Goal: Register for event/course: Sign up to attend an event or enroll in a course

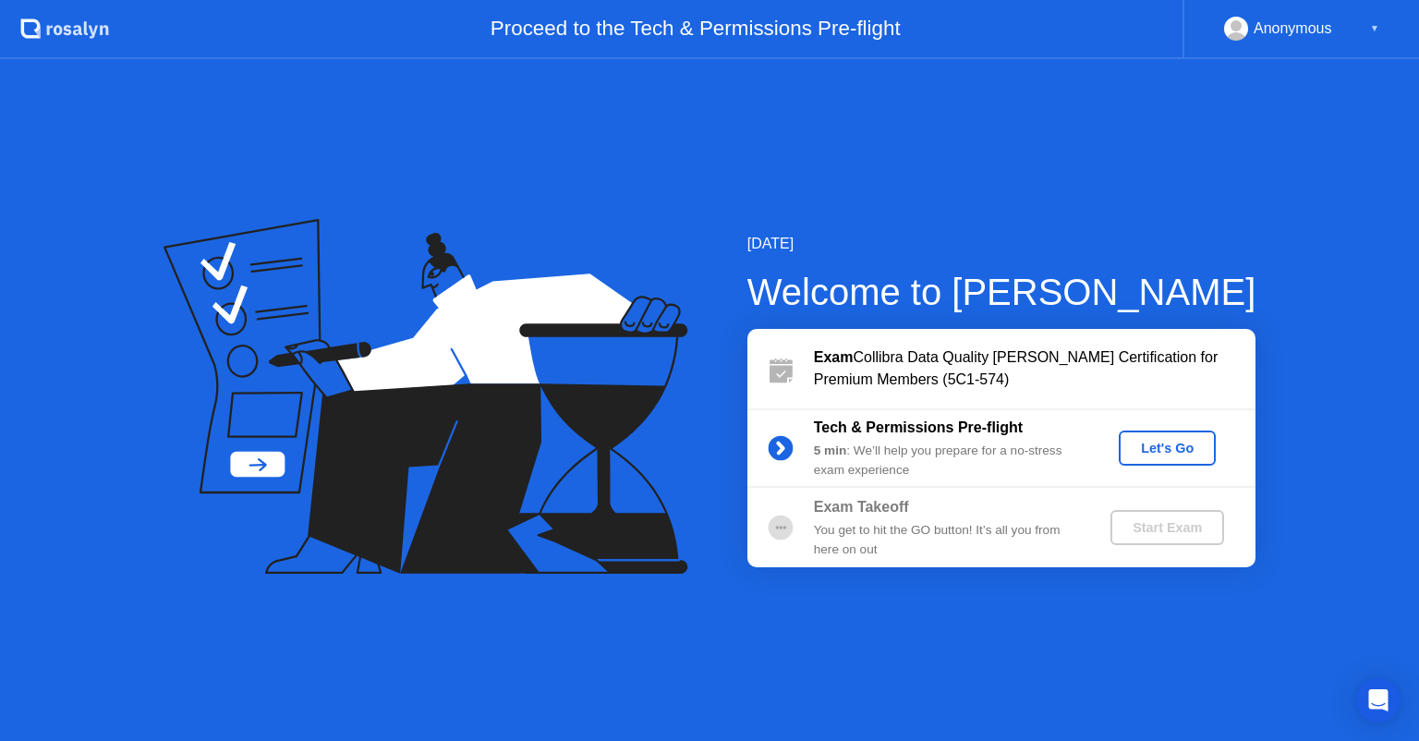
click at [1158, 446] on div "Let's Go" at bounding box center [1167, 448] width 82 height 15
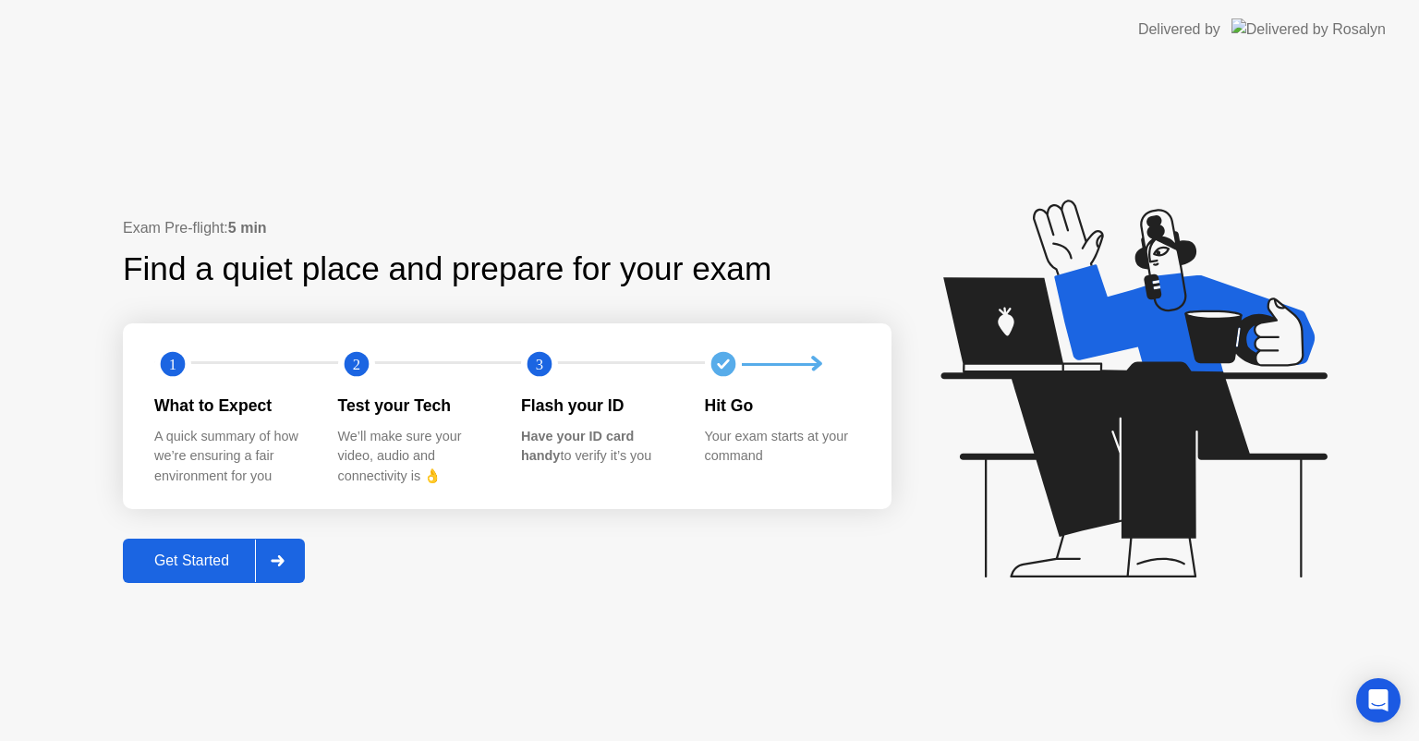
click at [185, 554] on div "Get Started" at bounding box center [191, 561] width 127 height 17
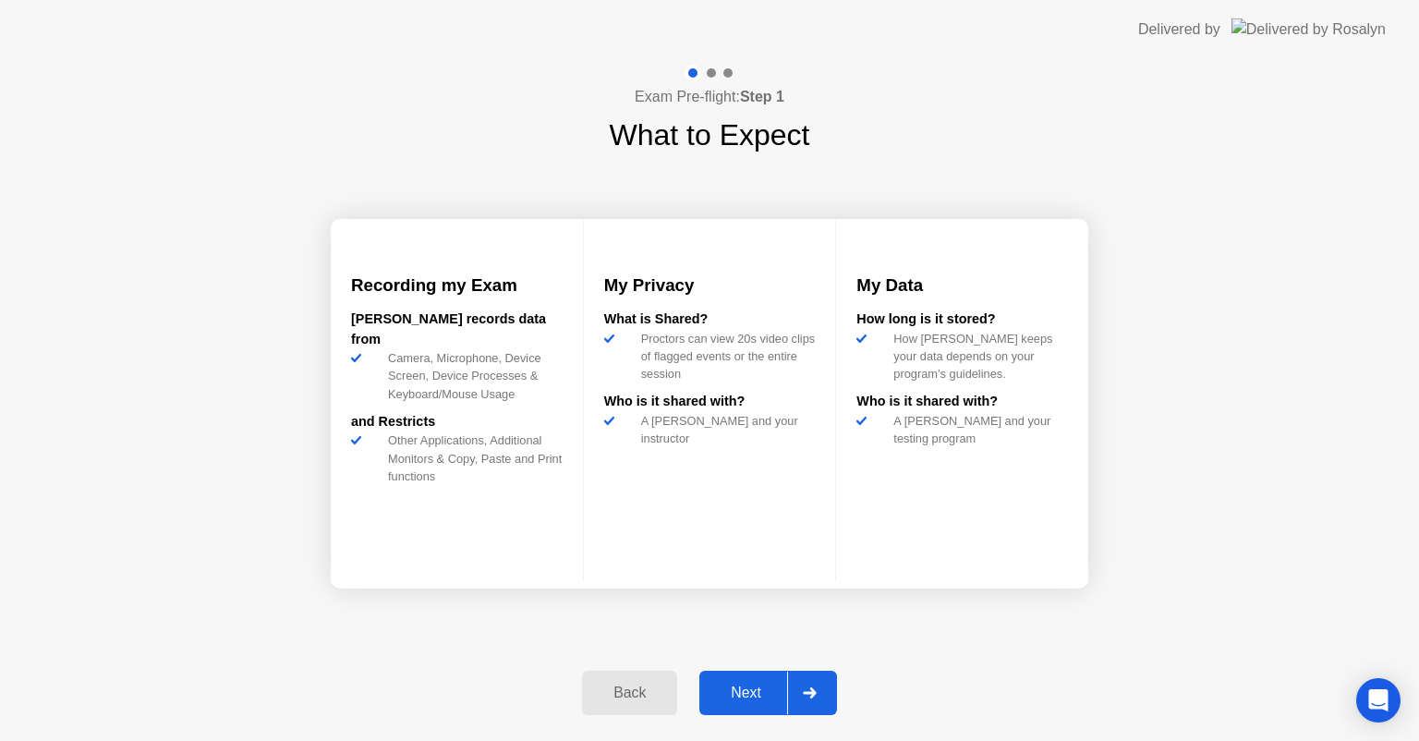
click at [732, 671] on button "Next" at bounding box center [769, 693] width 138 height 44
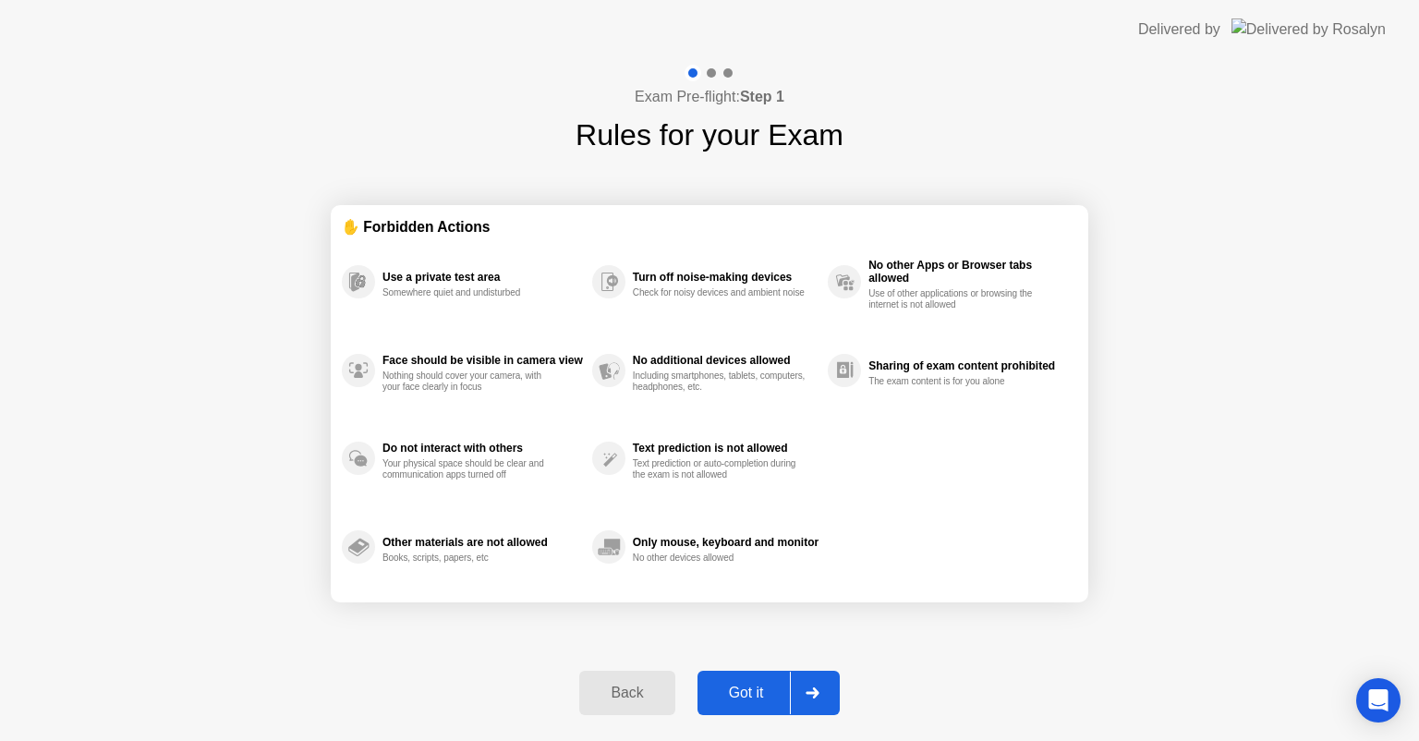
click at [737, 690] on div "Got it" at bounding box center [746, 693] width 87 height 17
select select "Available cameras"
select select "Available speakers"
select select "Available microphones"
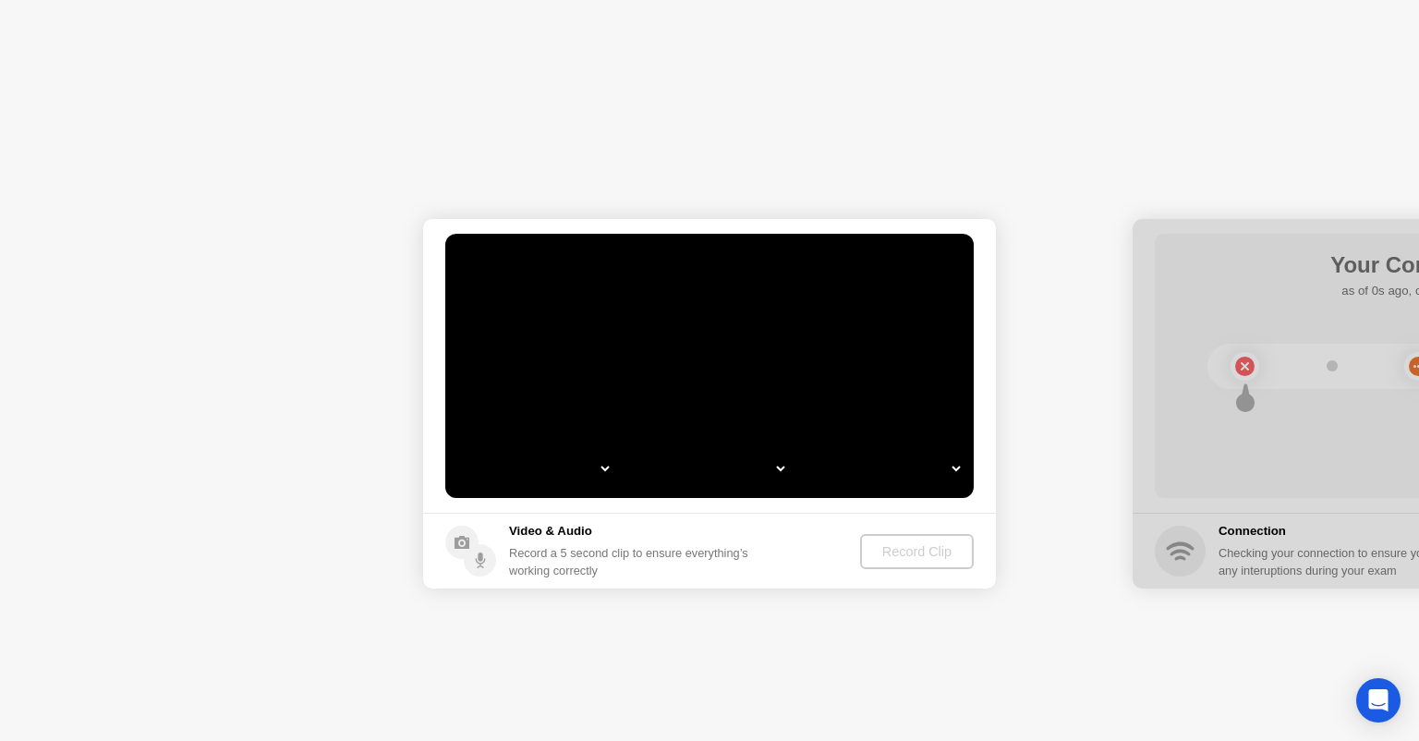
select select "**********"
select select "*******"
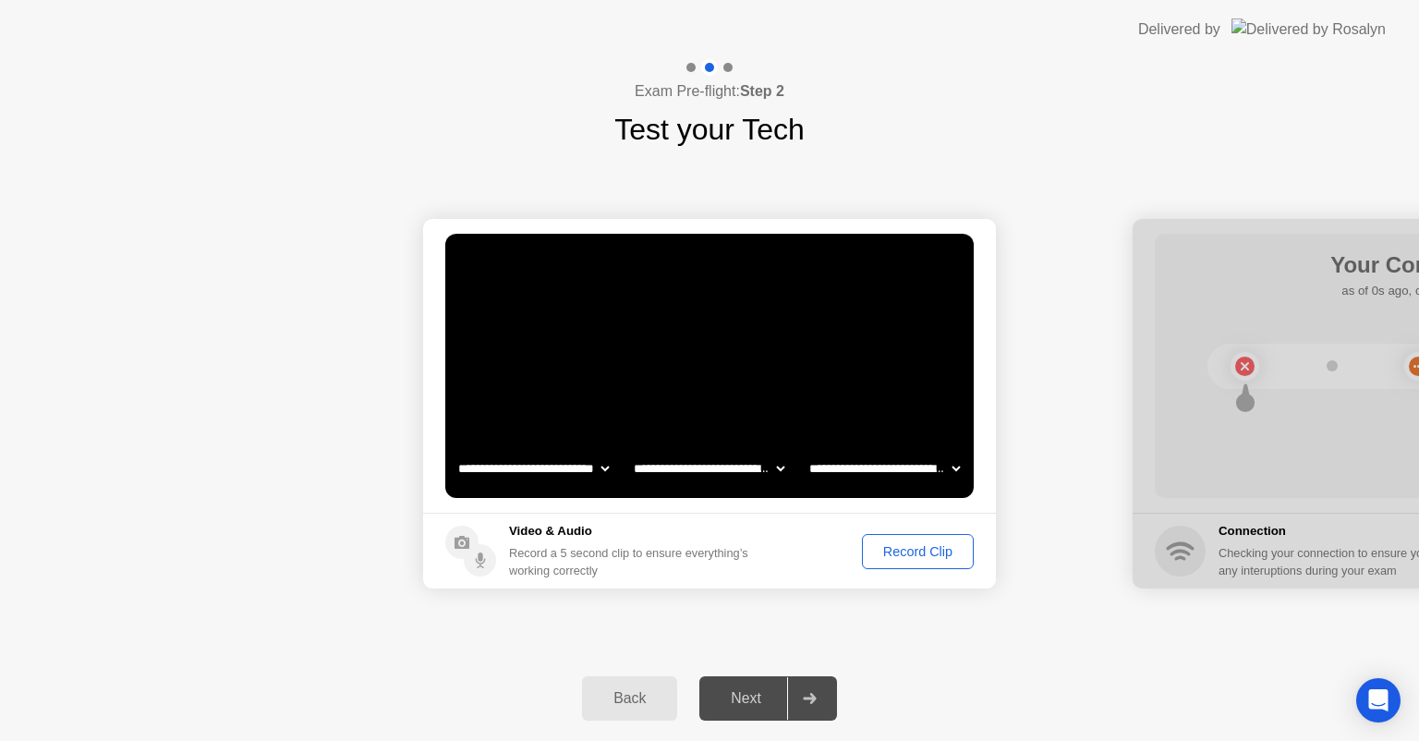
click at [880, 562] on button "Record Clip" at bounding box center [918, 551] width 112 height 35
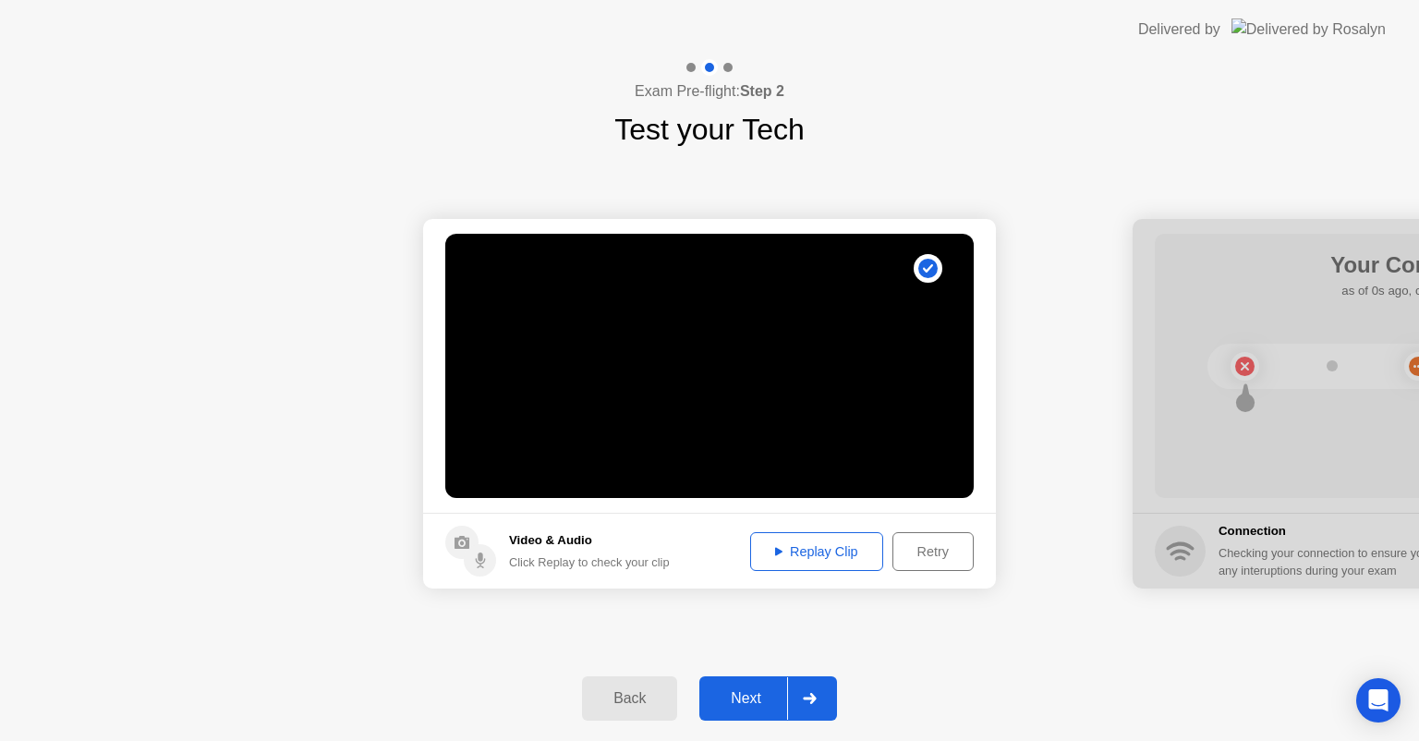
click at [754, 705] on div "Next" at bounding box center [746, 698] width 82 height 17
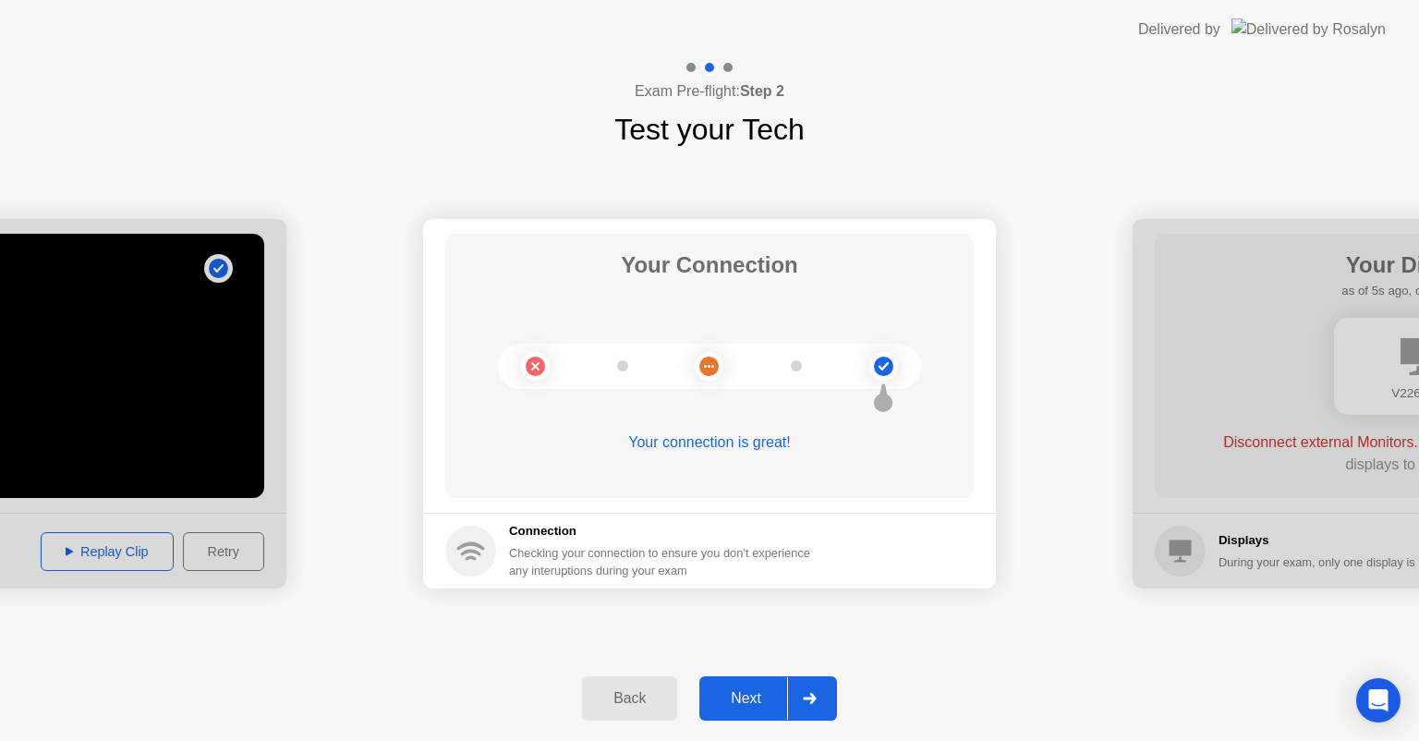
click at [747, 694] on div "Next" at bounding box center [746, 698] width 82 height 17
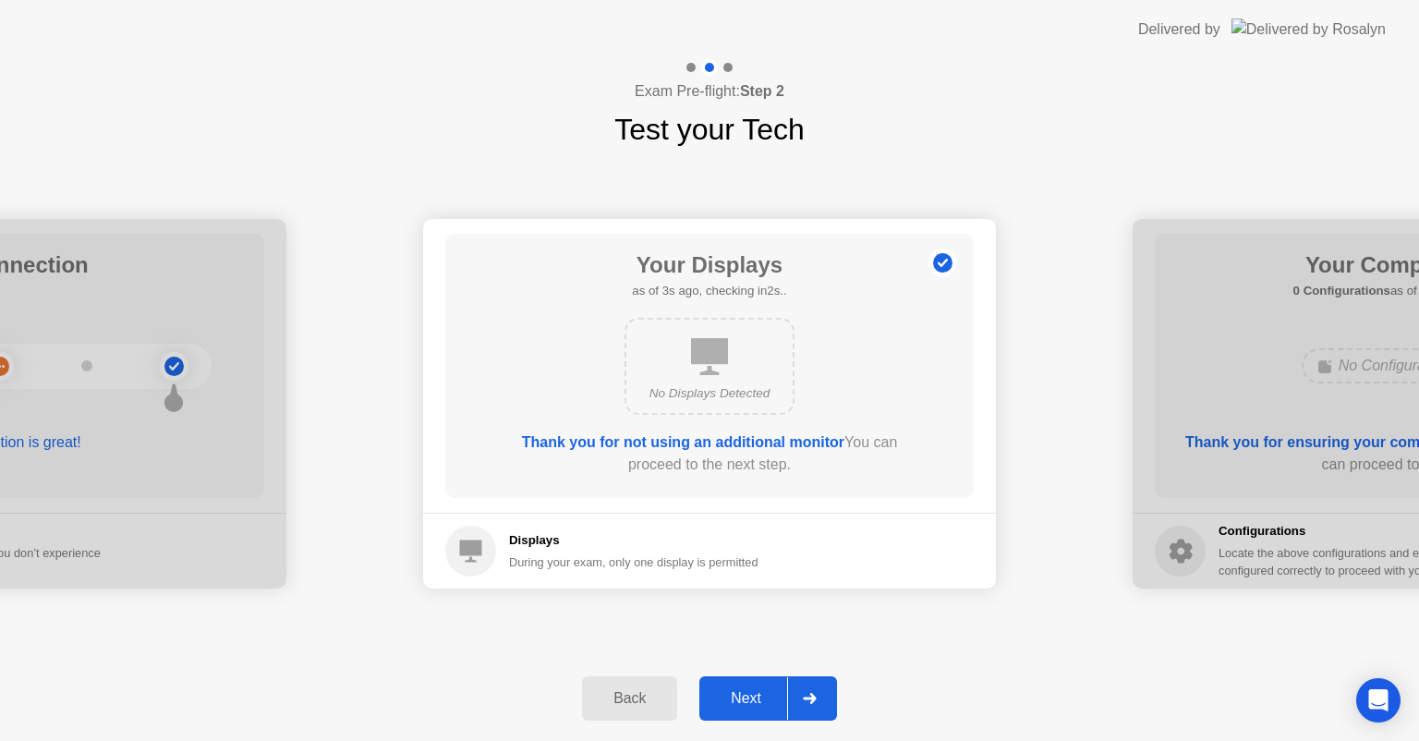
click at [750, 700] on div "Next" at bounding box center [746, 698] width 82 height 17
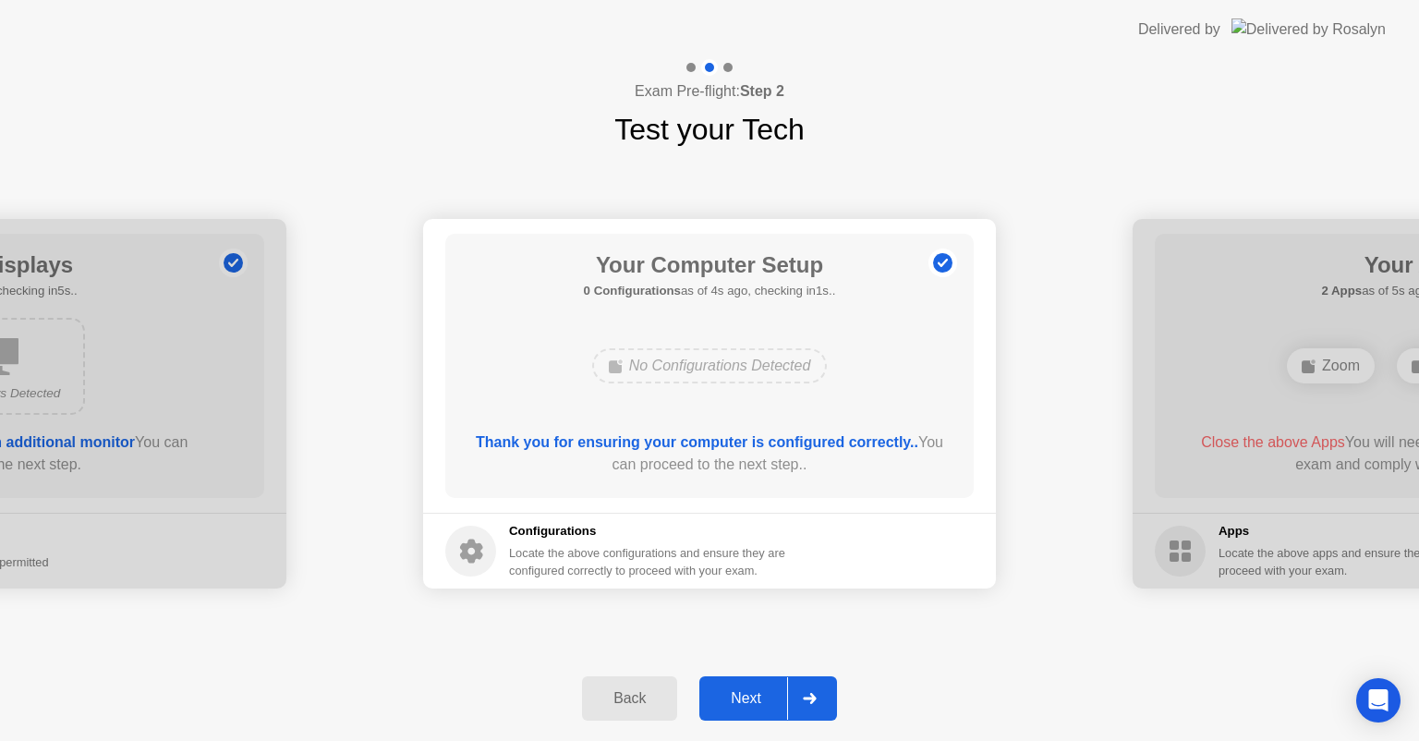
click at [743, 701] on div "Next" at bounding box center [746, 698] width 82 height 17
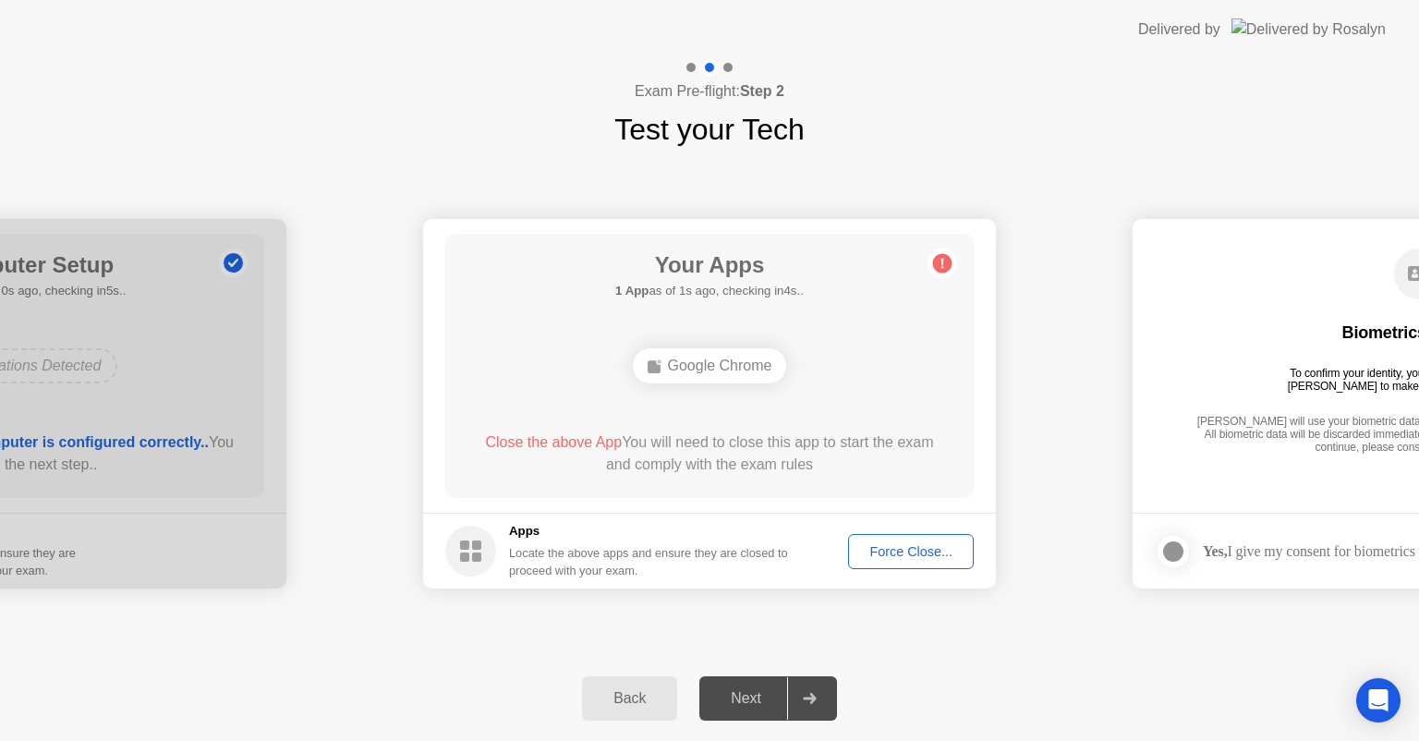
click at [913, 568] on footer "Apps Locate the above apps and ensure they are closed to proceed with your exam…" at bounding box center [709, 551] width 573 height 76
click at [906, 554] on div "Force Close..." at bounding box center [911, 551] width 113 height 15
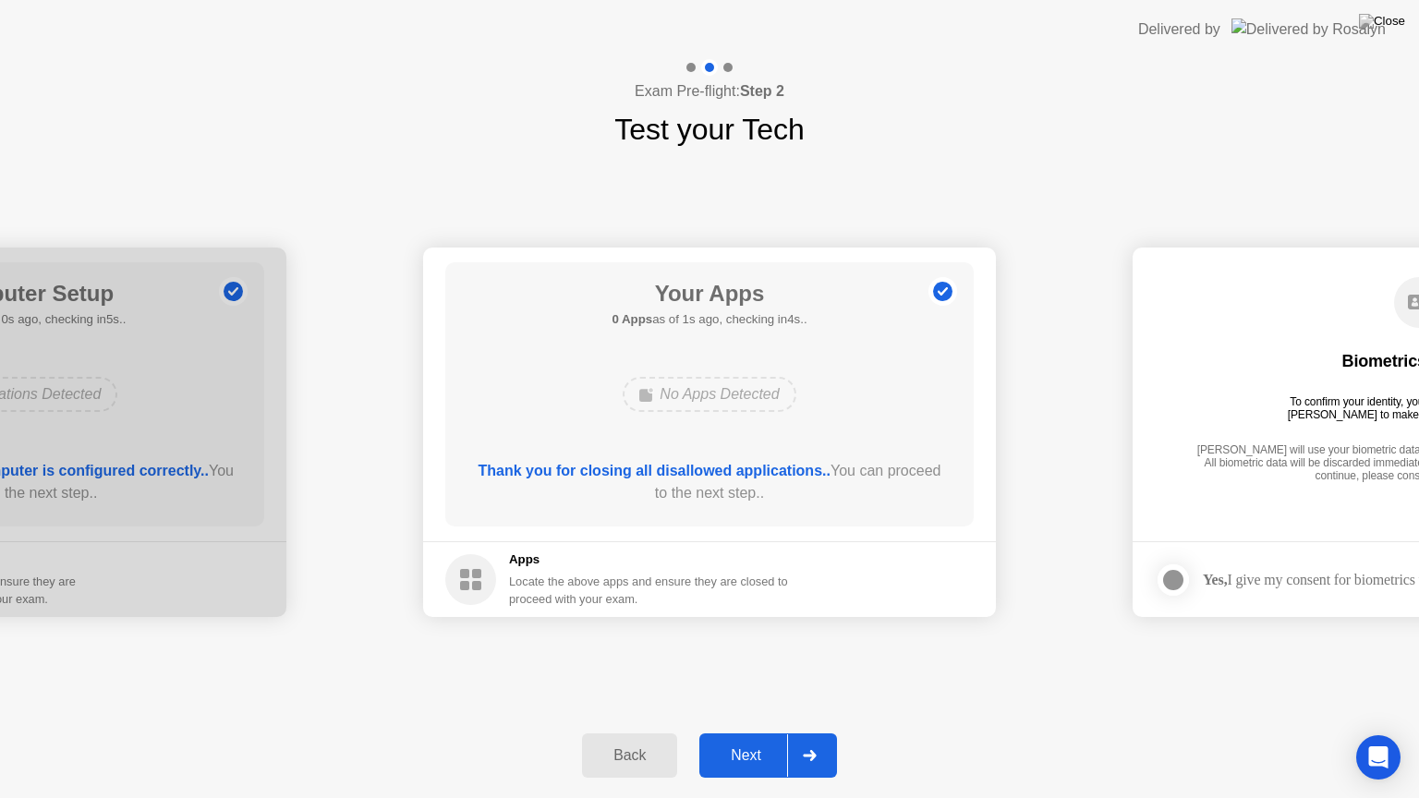
click at [742, 740] on div "Next" at bounding box center [746, 756] width 82 height 17
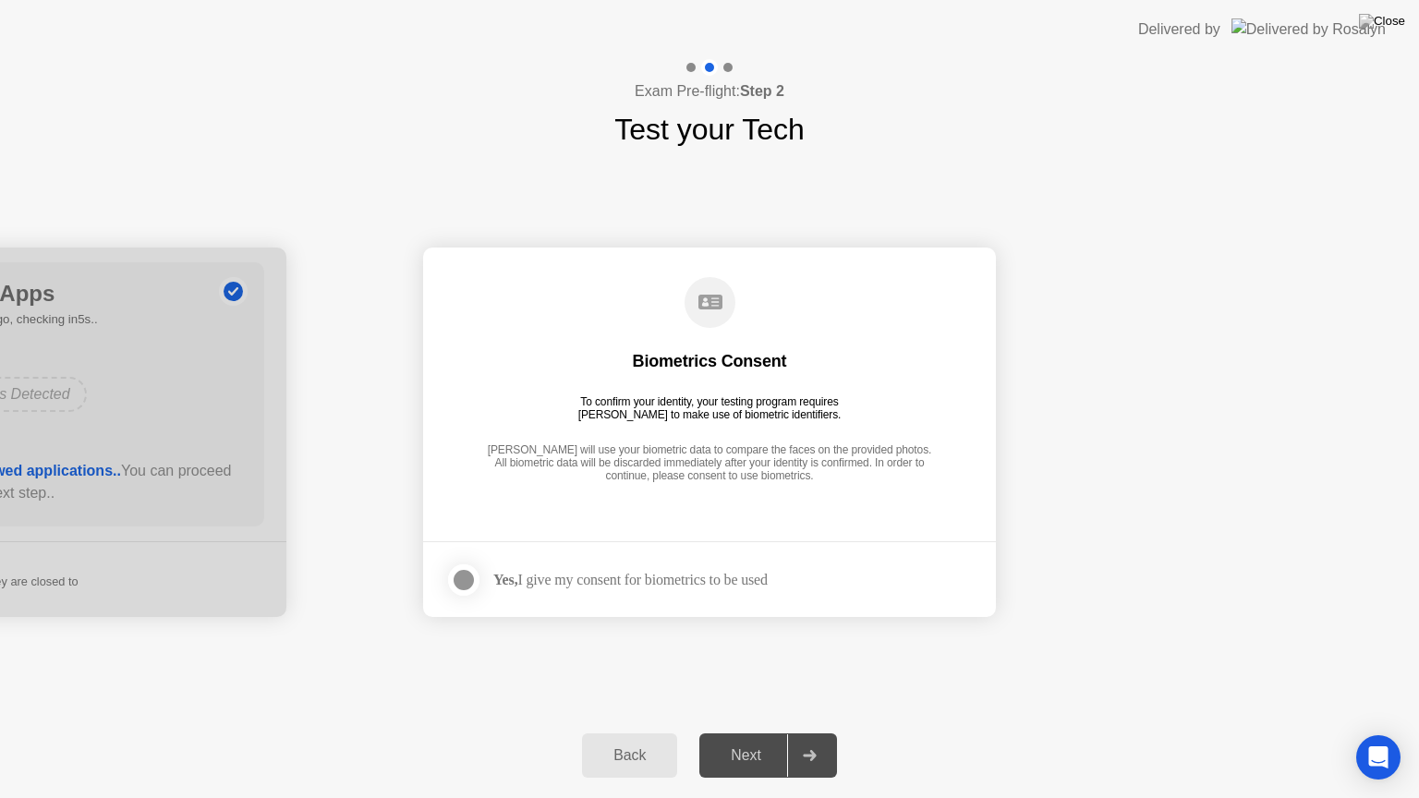
click at [474, 581] on div at bounding box center [464, 580] width 22 height 22
click at [755, 740] on div "Next" at bounding box center [746, 756] width 82 height 17
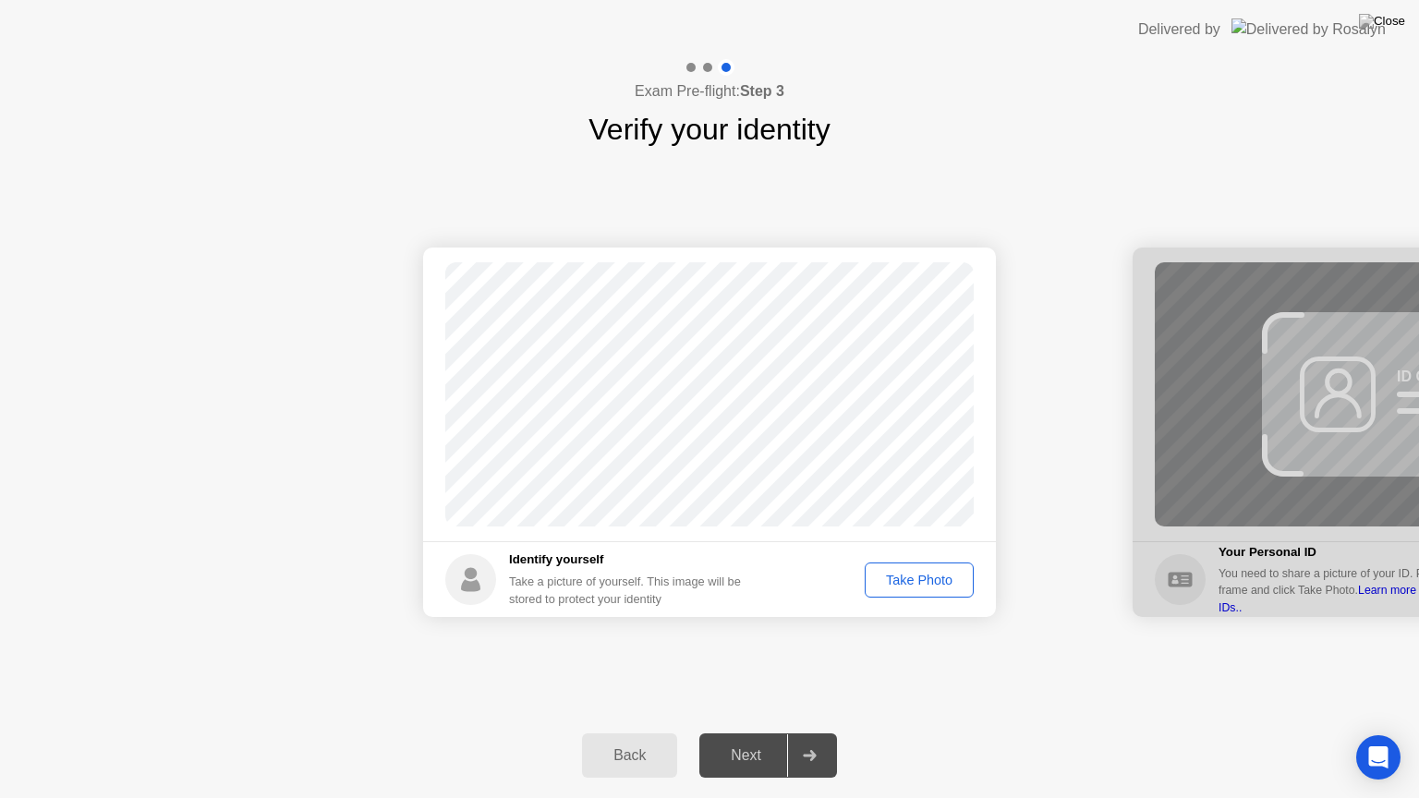
click at [903, 584] on div "Take Photo" at bounding box center [919, 580] width 96 height 15
click at [733, 740] on button "Next" at bounding box center [769, 756] width 138 height 44
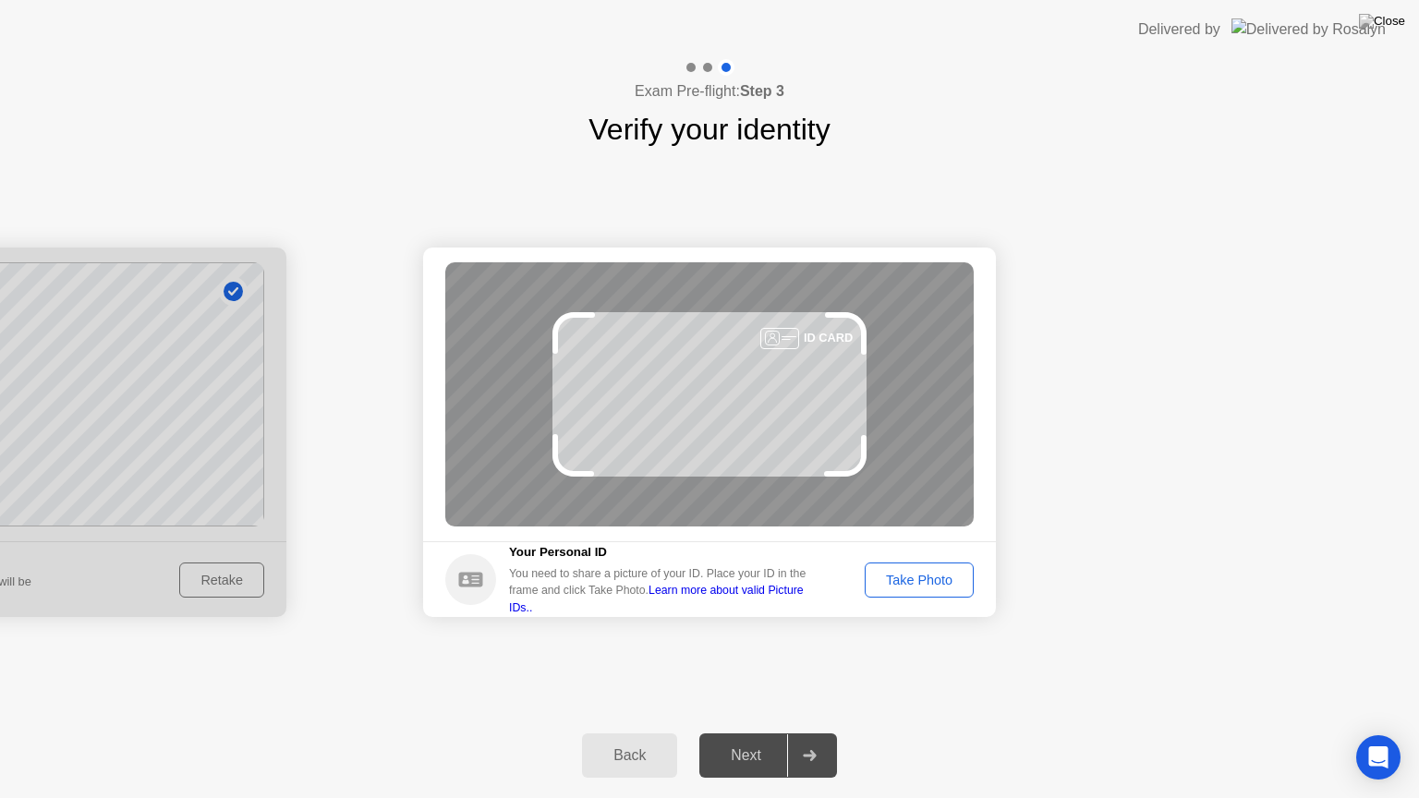
click at [690, 596] on link "Learn more about valid Picture IDs.." at bounding box center [656, 599] width 295 height 30
click at [901, 573] on div "Take Photo" at bounding box center [919, 580] width 96 height 15
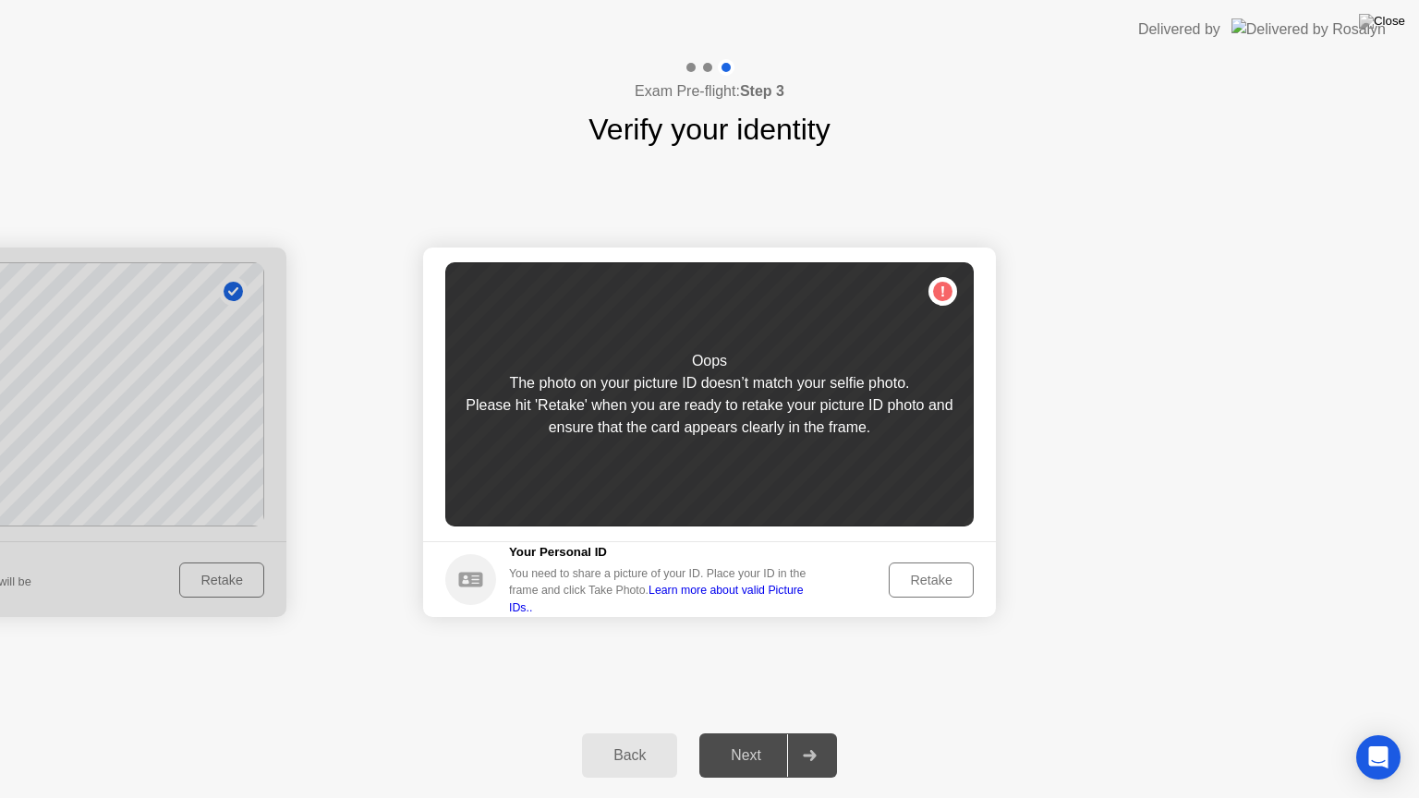
click at [946, 580] on div "Retake" at bounding box center [931, 580] width 72 height 15
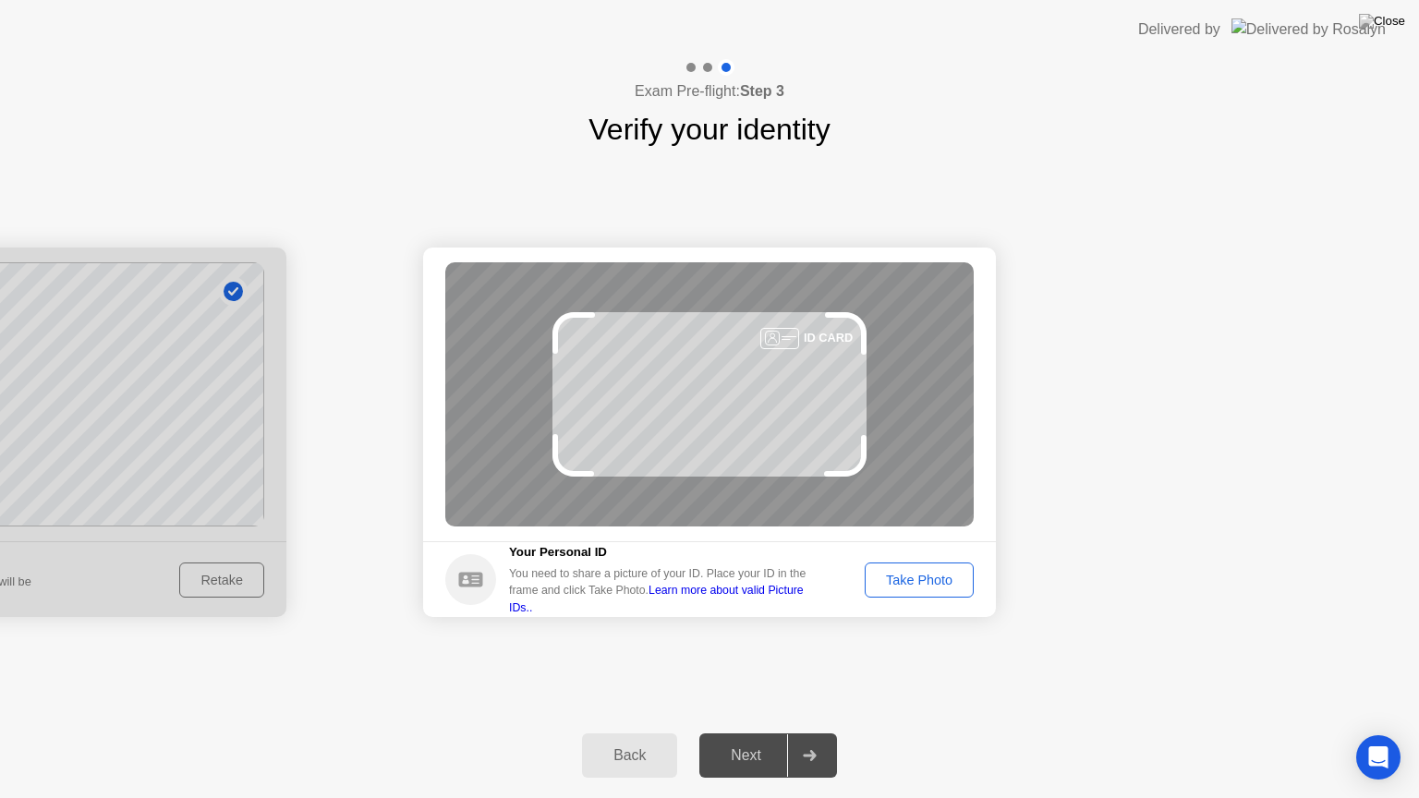
click at [946, 580] on div "Take Photo" at bounding box center [919, 580] width 96 height 15
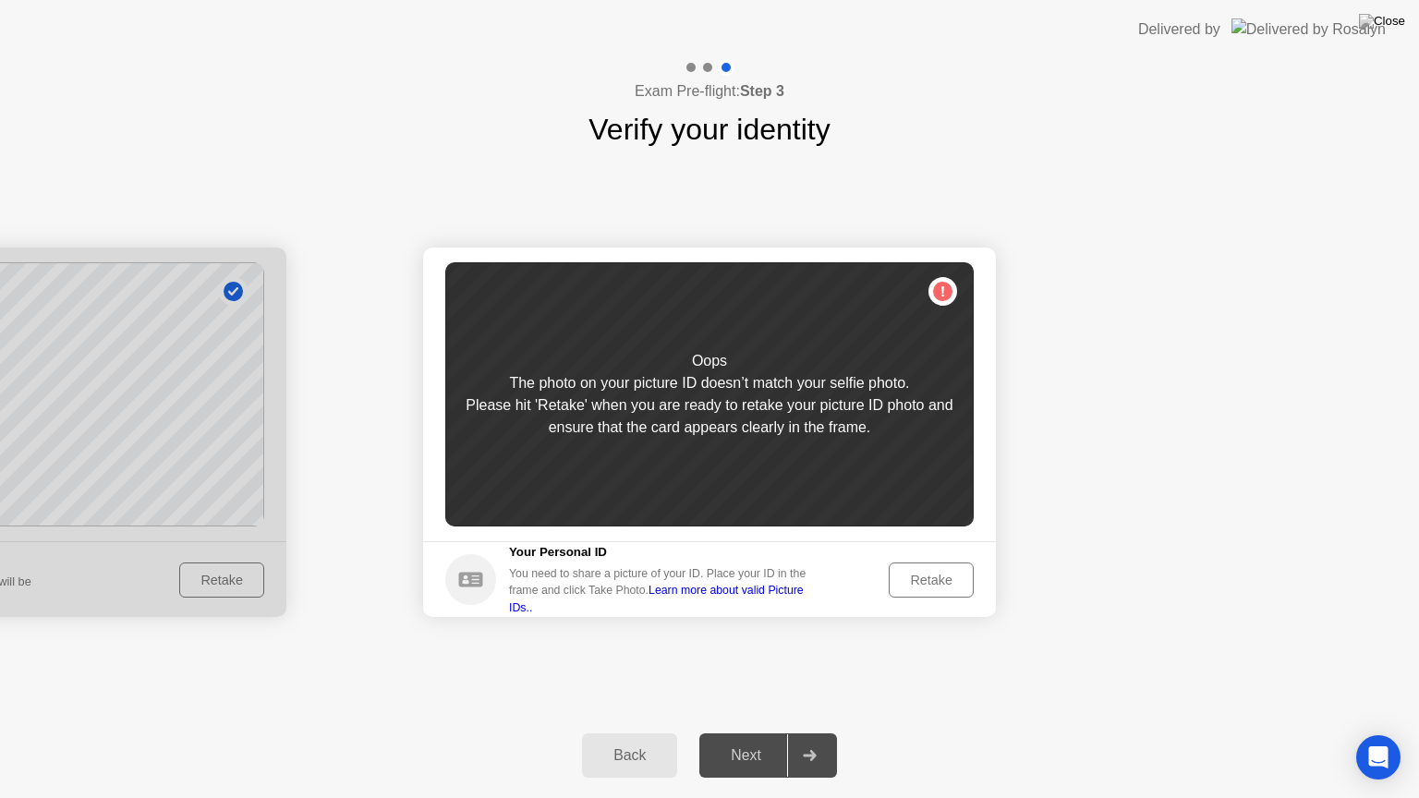
click at [651, 740] on button "Back" at bounding box center [629, 756] width 95 height 44
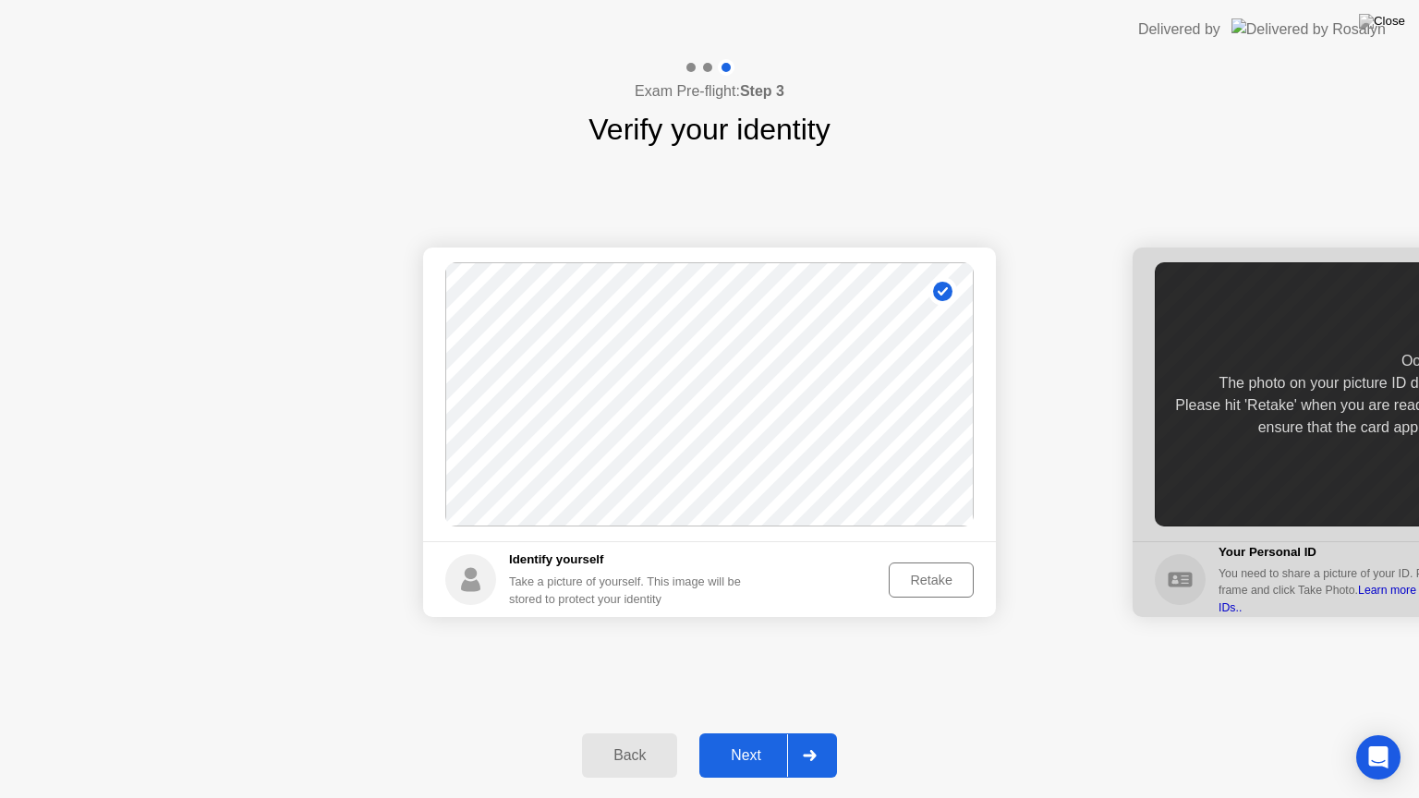
click at [894, 582] on button "Retake" at bounding box center [931, 580] width 85 height 35
click at [923, 578] on div "Take Photo" at bounding box center [919, 580] width 96 height 15
click at [757, 740] on div "Next" at bounding box center [746, 756] width 82 height 17
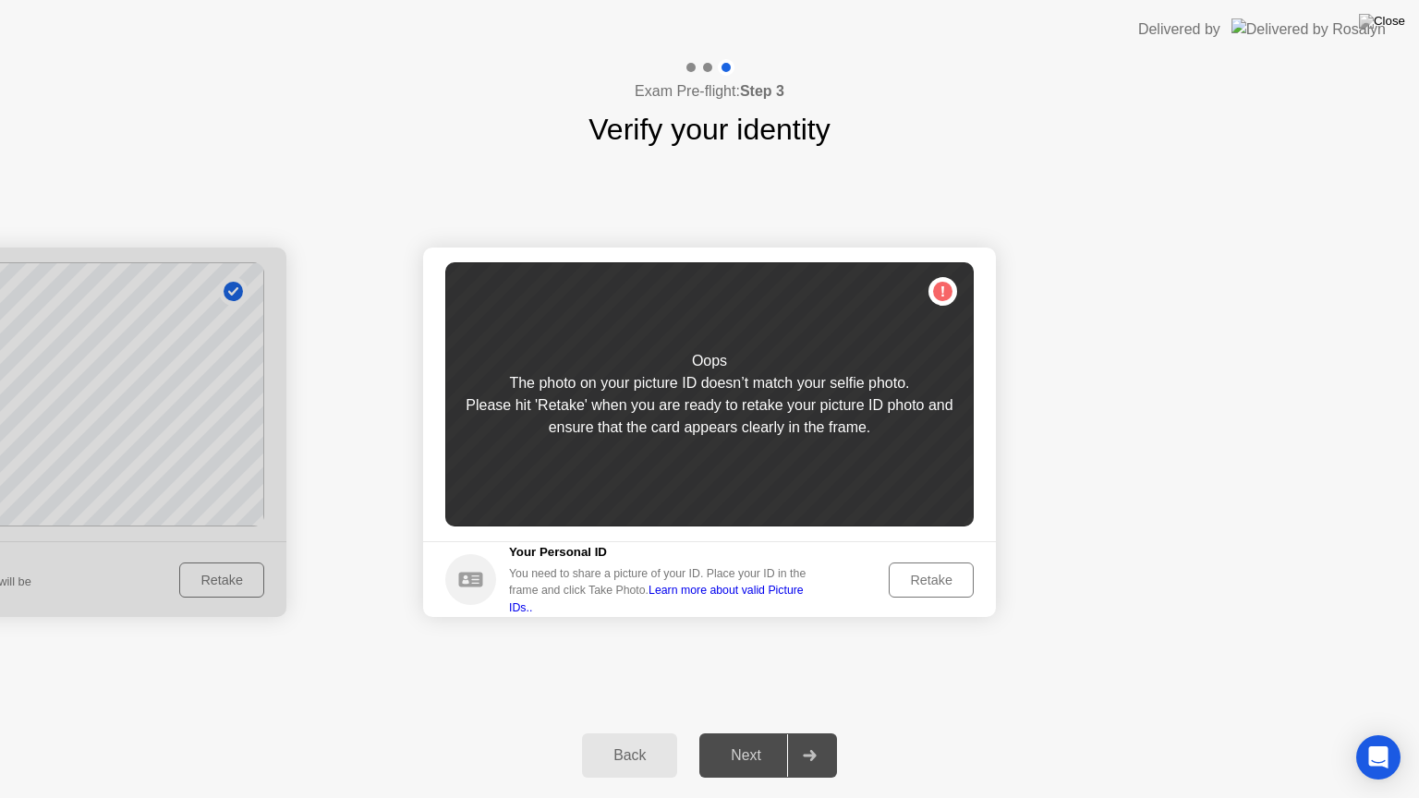
click at [918, 564] on button "Retake" at bounding box center [931, 580] width 85 height 35
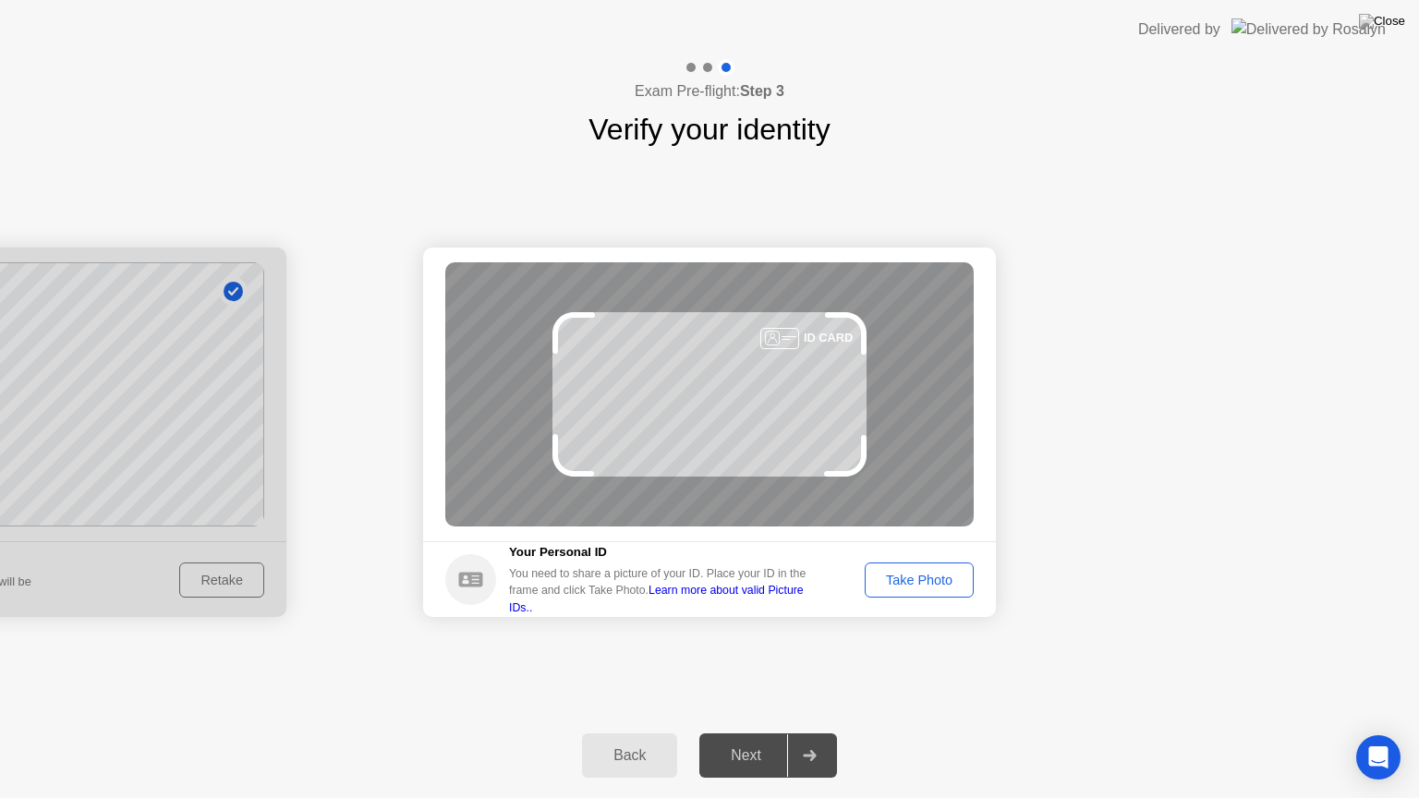
click at [910, 582] on div "Take Photo" at bounding box center [919, 580] width 96 height 15
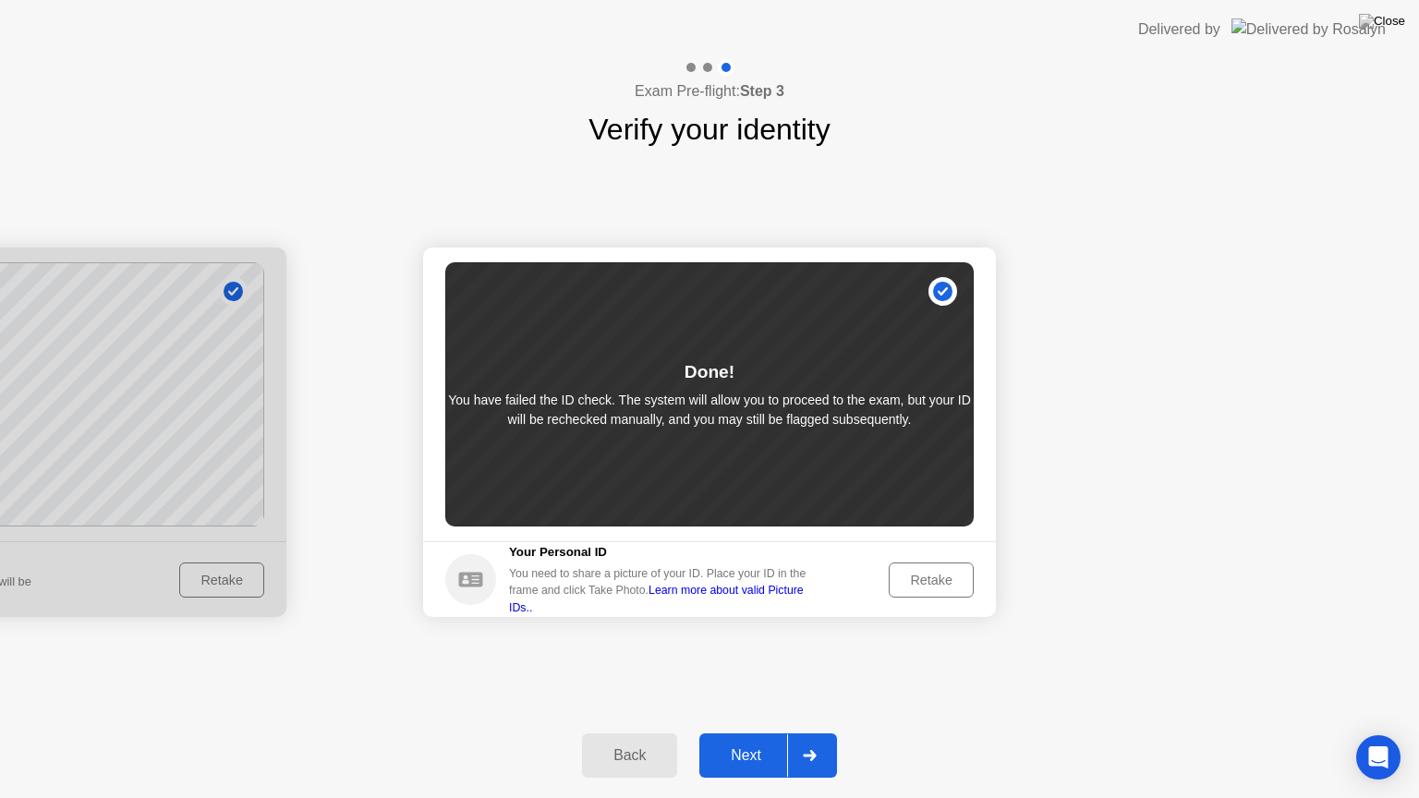
click at [740, 740] on div "Next" at bounding box center [746, 756] width 82 height 17
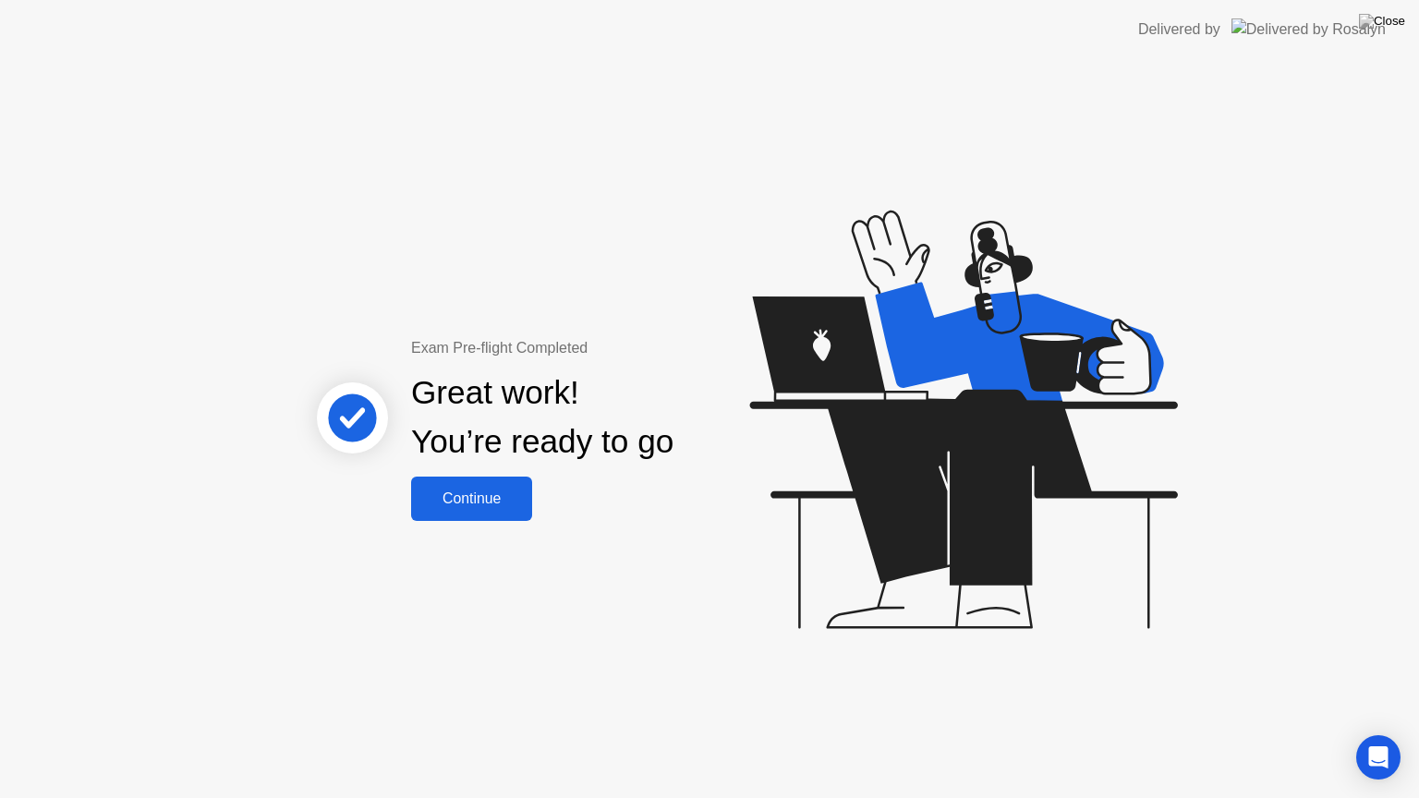
click at [481, 503] on div "Continue" at bounding box center [472, 499] width 110 height 17
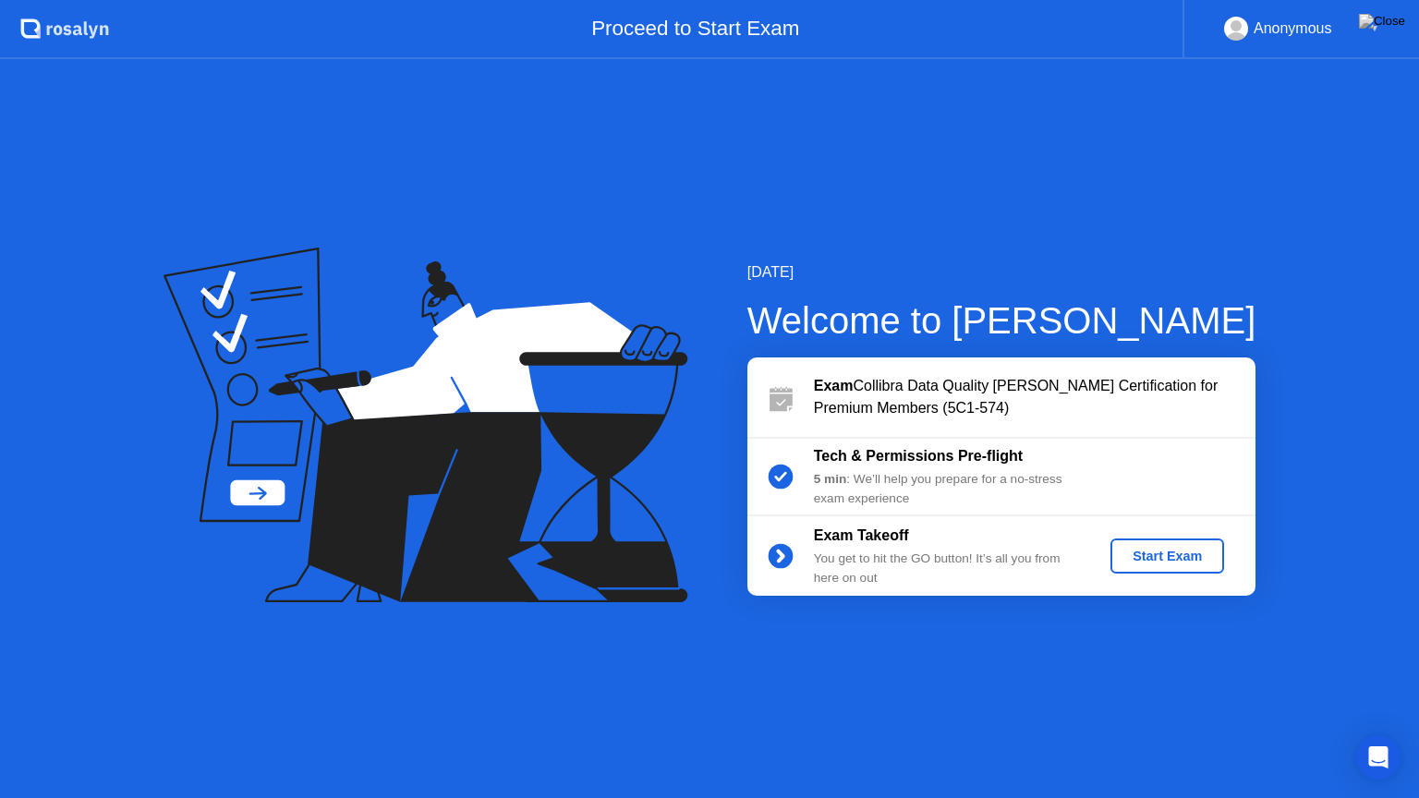
click at [1173, 566] on button "Start Exam" at bounding box center [1168, 556] width 114 height 35
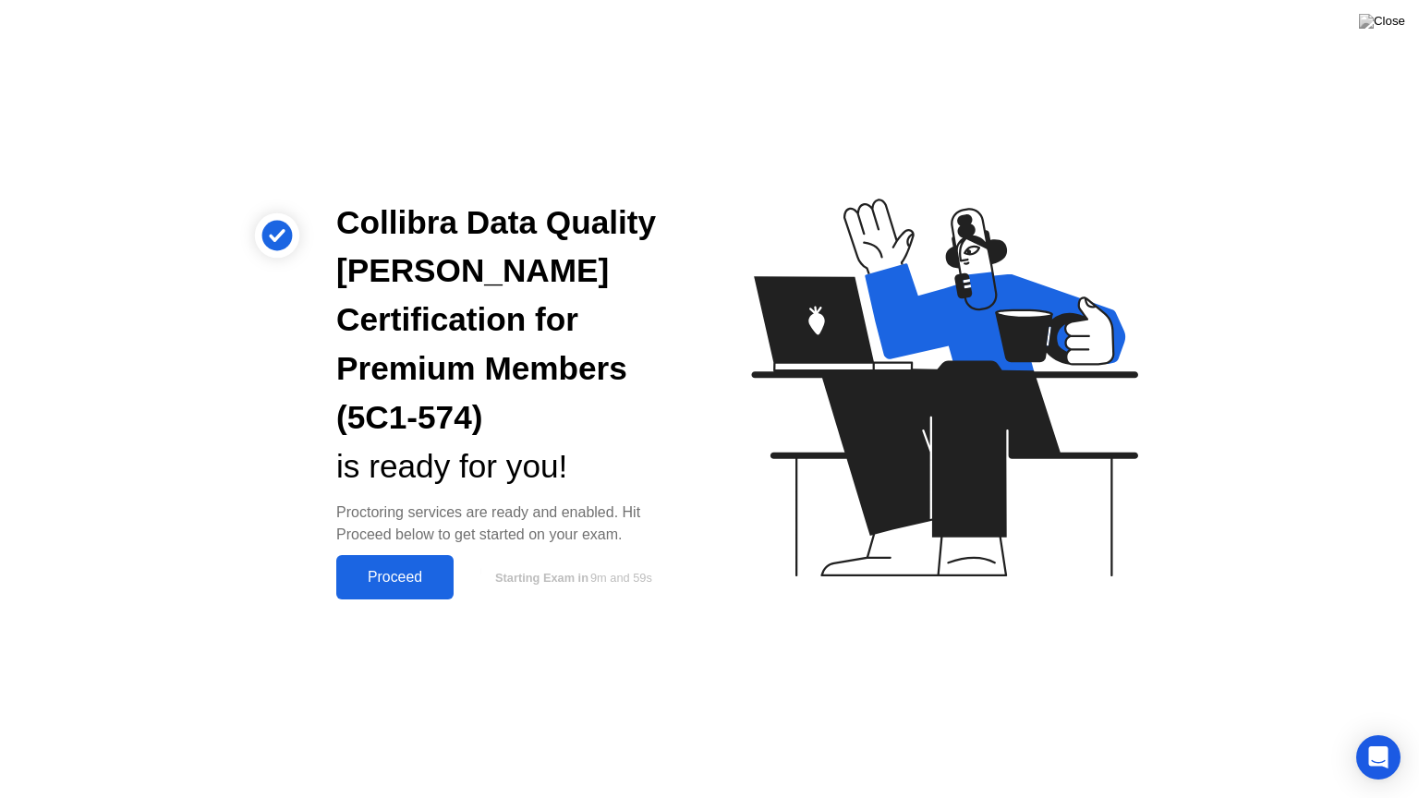
click at [399, 565] on button "Proceed" at bounding box center [394, 577] width 117 height 44
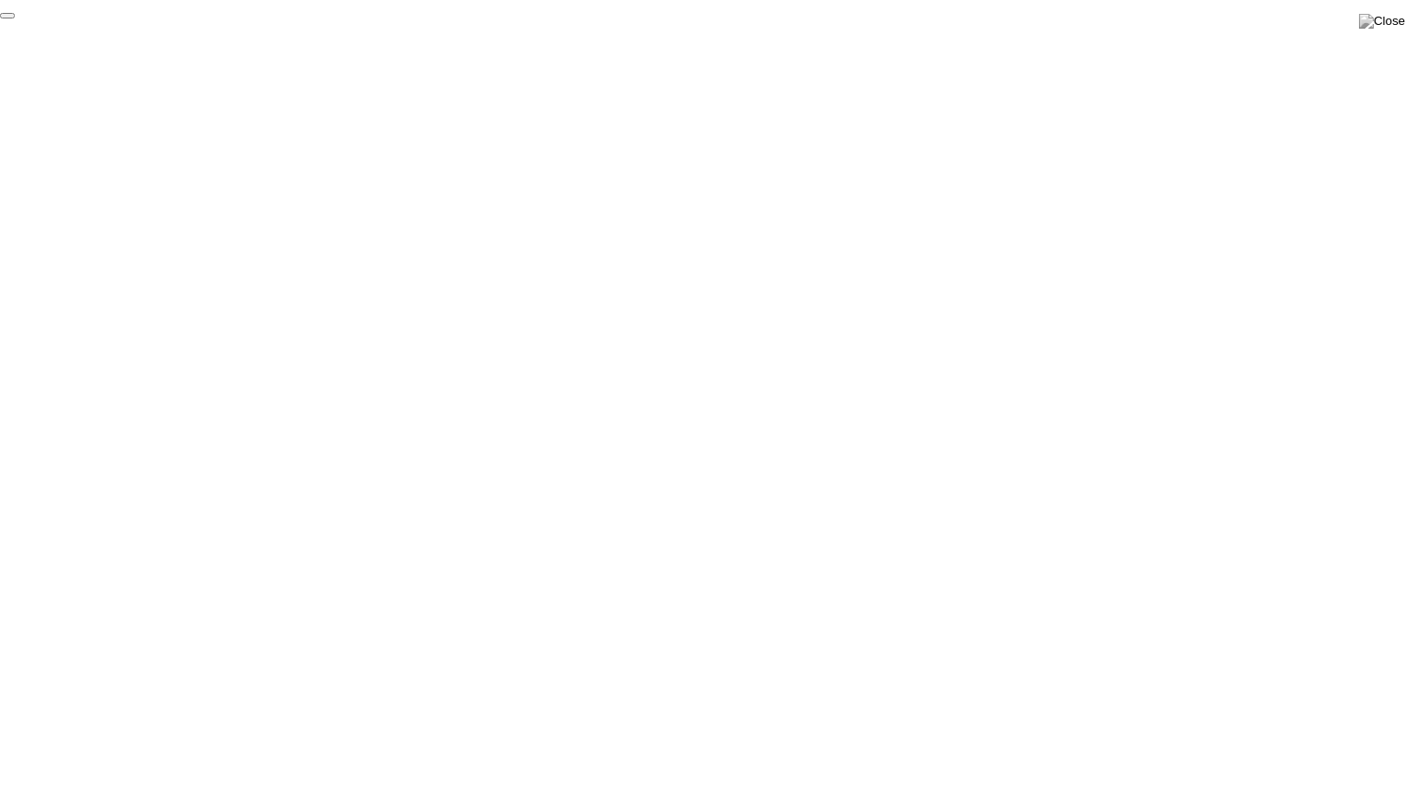
click div "End Proctoring Session"
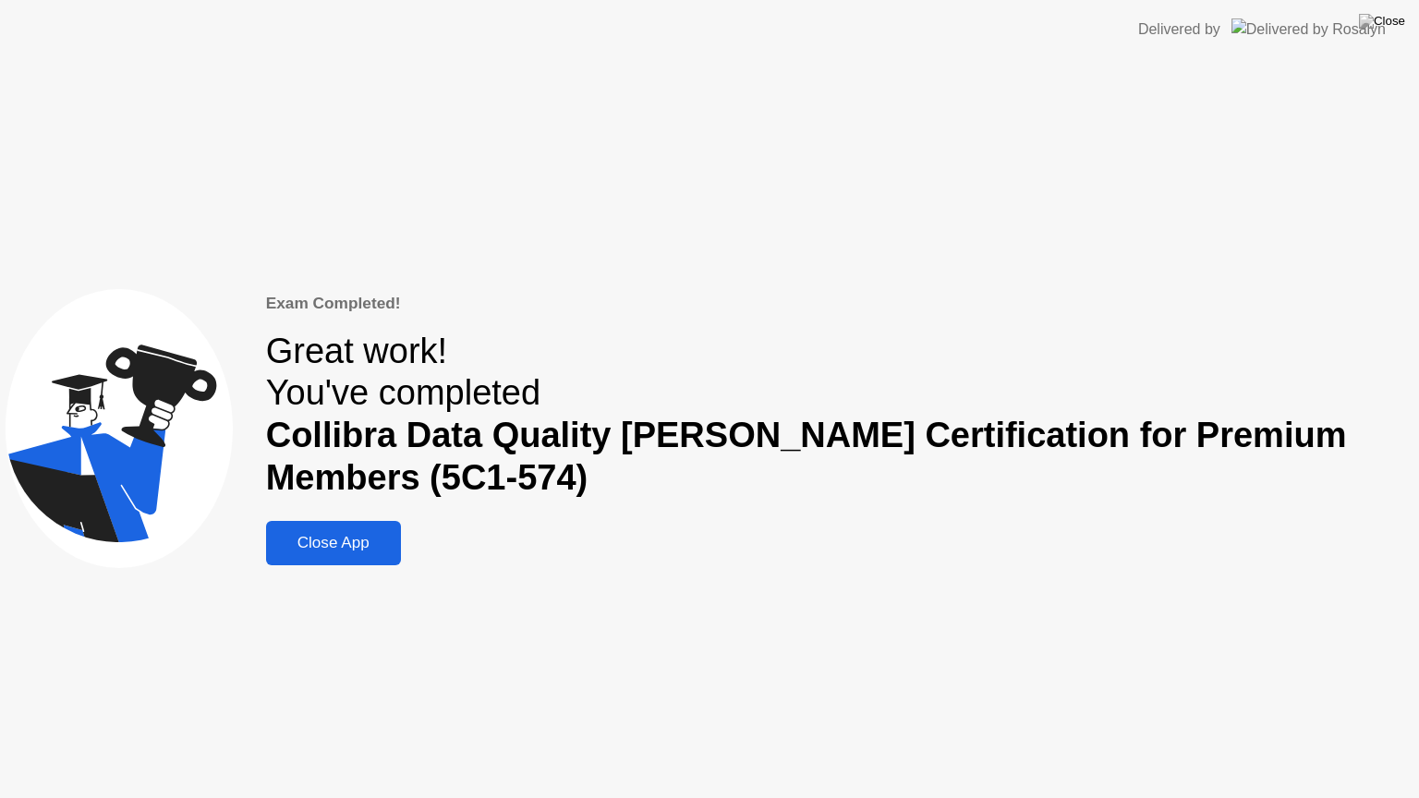
click at [359, 538] on div "Close App" at bounding box center [334, 543] width 124 height 18
